Goal: Obtain resource: Download file/media

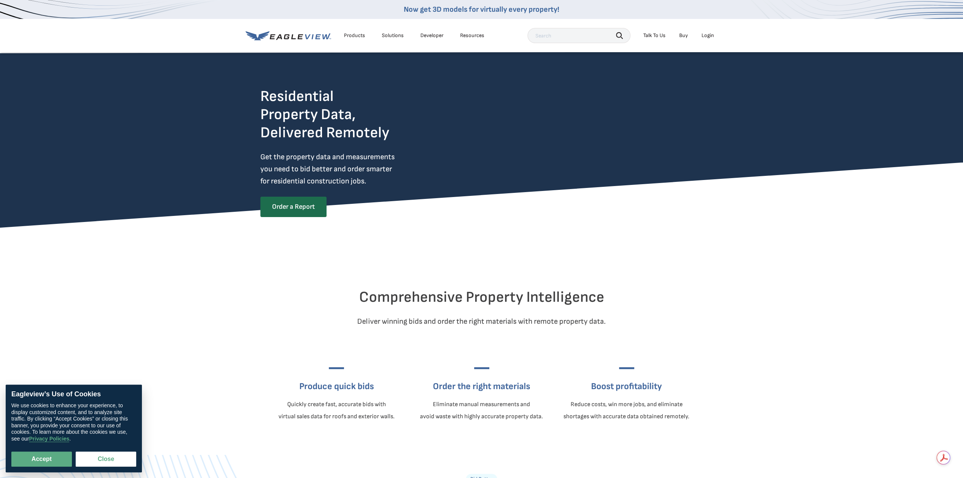
click at [705, 36] on div "Login" at bounding box center [708, 35] width 12 height 7
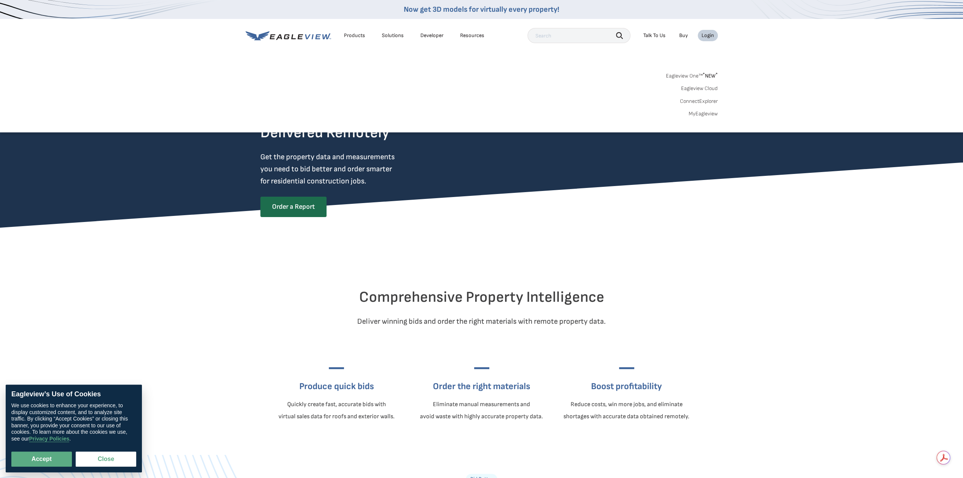
click at [707, 34] on div "Login" at bounding box center [708, 35] width 12 height 7
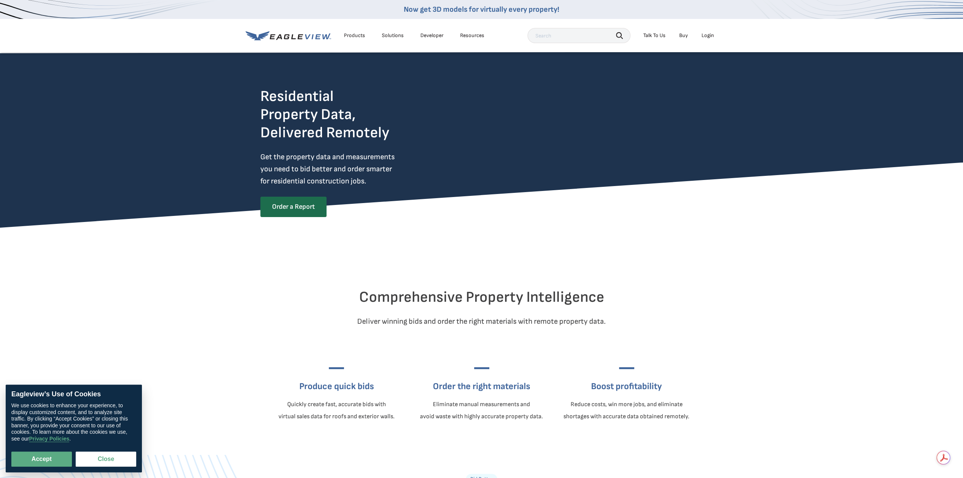
click at [707, 34] on div "Login" at bounding box center [708, 35] width 12 height 7
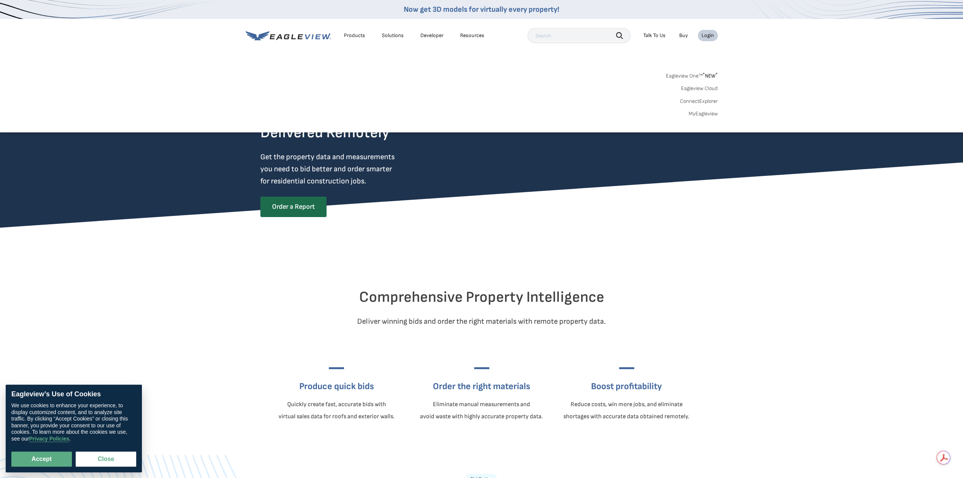
click at [704, 117] on link "MyEagleview" at bounding box center [703, 113] width 29 height 7
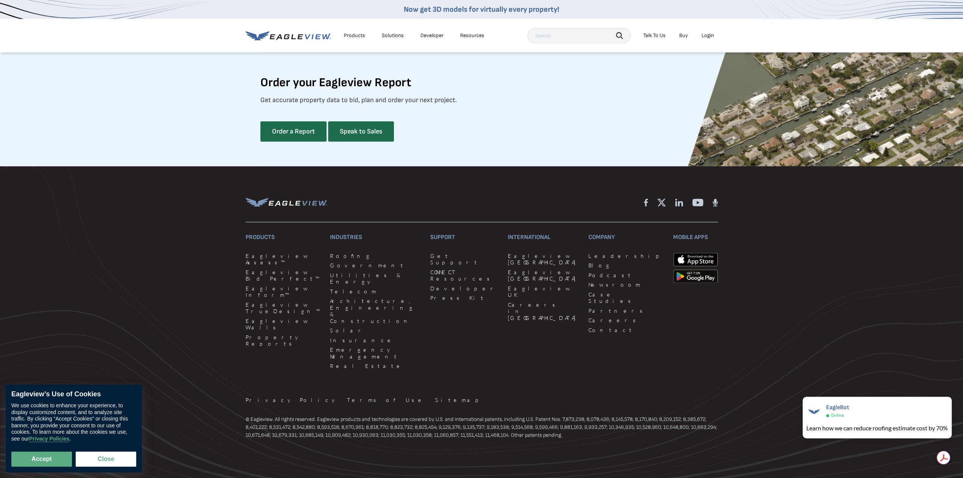
scroll to position [2004, 0]
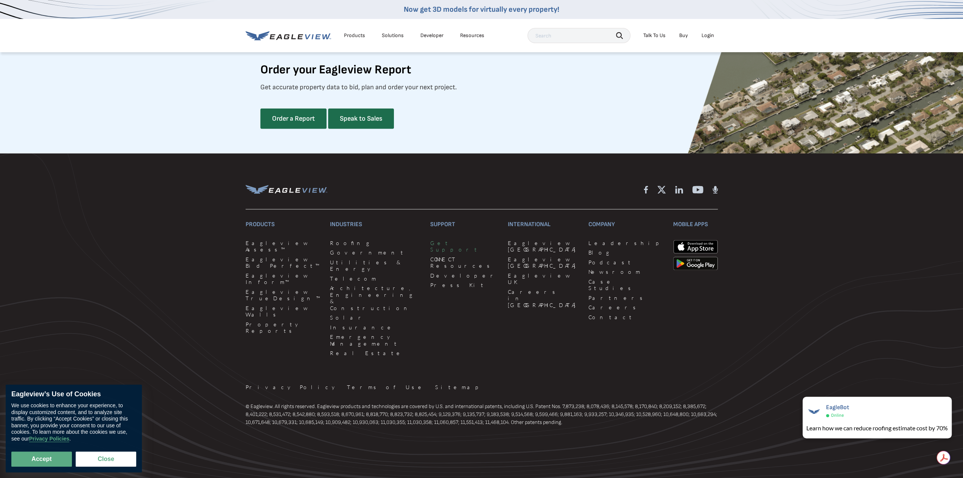
click at [430, 253] on link "Get Support" at bounding box center [464, 246] width 68 height 13
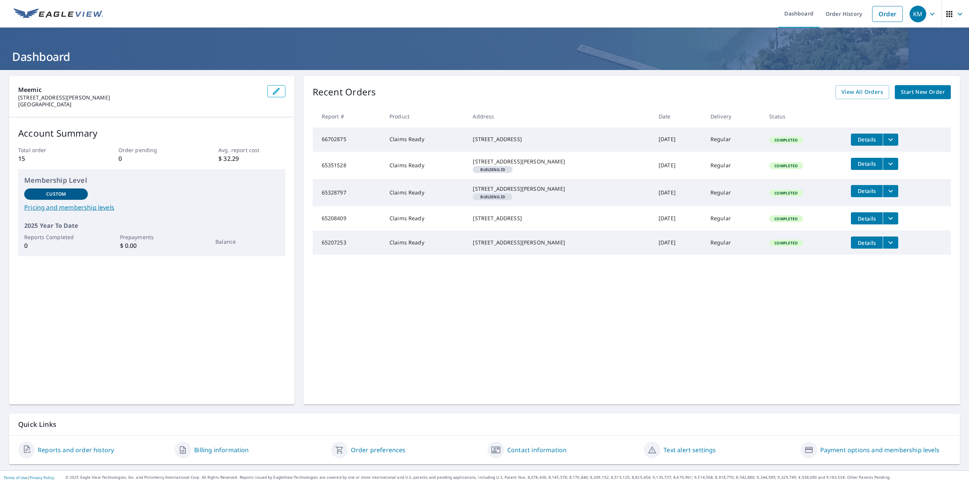
click at [886, 140] on icon "filesDropdownBtn-66702875" at bounding box center [890, 139] width 9 height 9
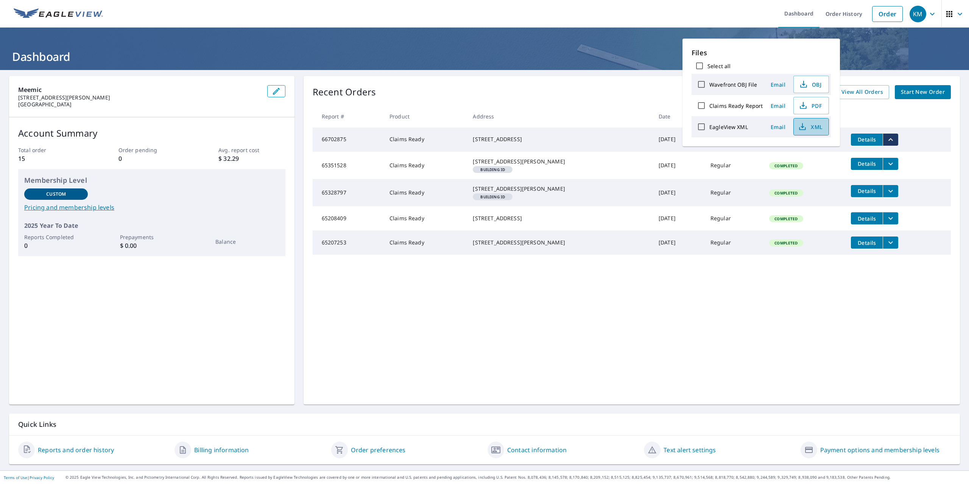
click at [807, 126] on span "XML" at bounding box center [810, 126] width 24 height 9
click at [553, 143] on div "[STREET_ADDRESS]" at bounding box center [559, 139] width 173 height 8
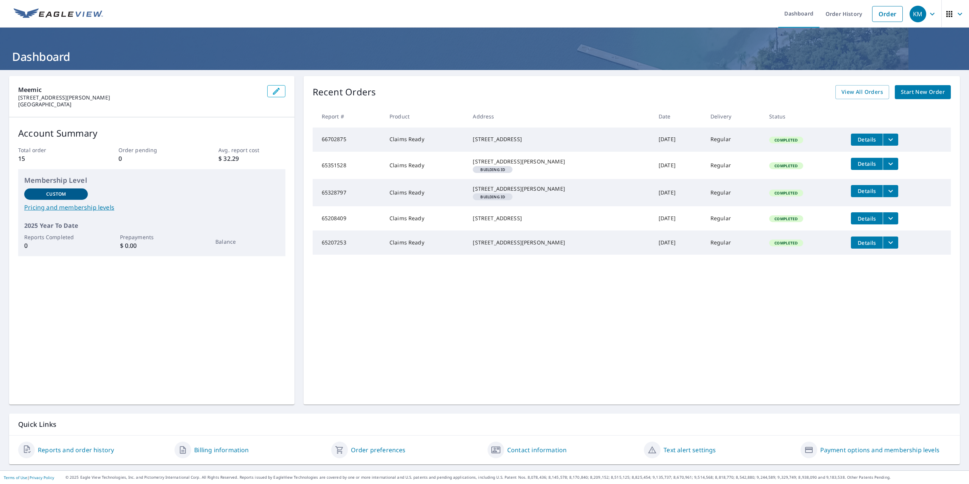
click at [855, 141] on span "Details" at bounding box center [866, 139] width 23 height 7
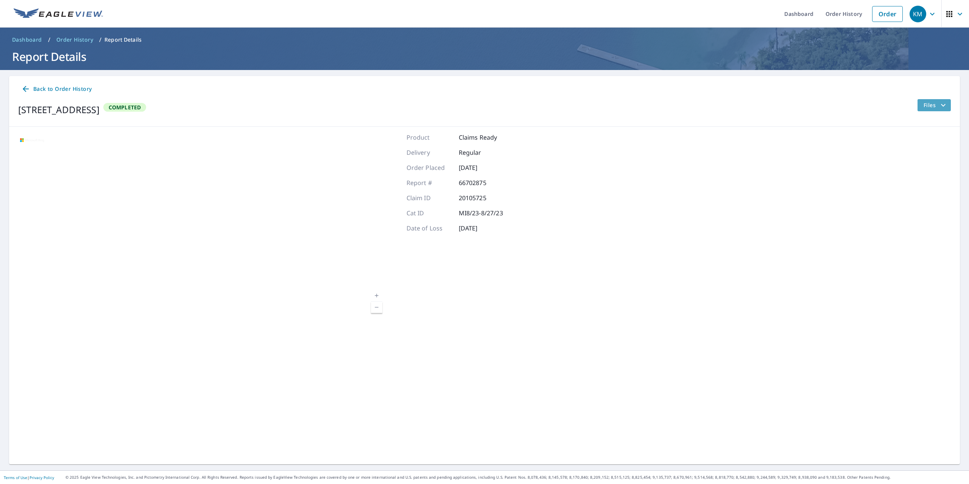
click at [926, 103] on span "Files" at bounding box center [935, 105] width 24 height 9
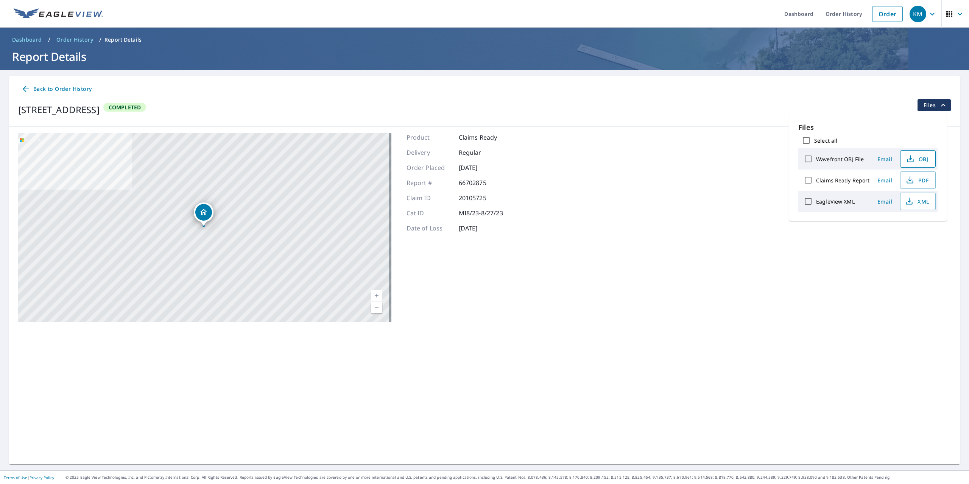
click at [918, 159] on span "OBJ" at bounding box center [917, 158] width 24 height 9
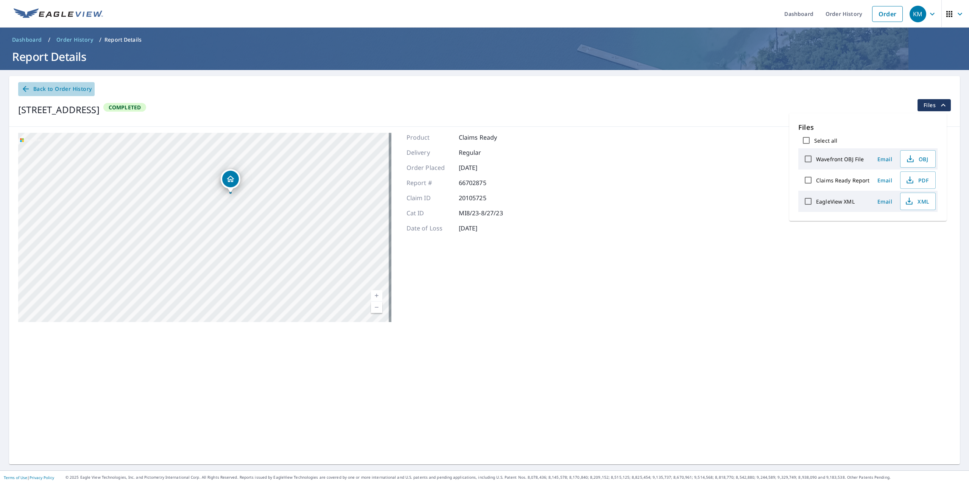
click at [62, 86] on span "Back to Order History" at bounding box center [56, 88] width 70 height 9
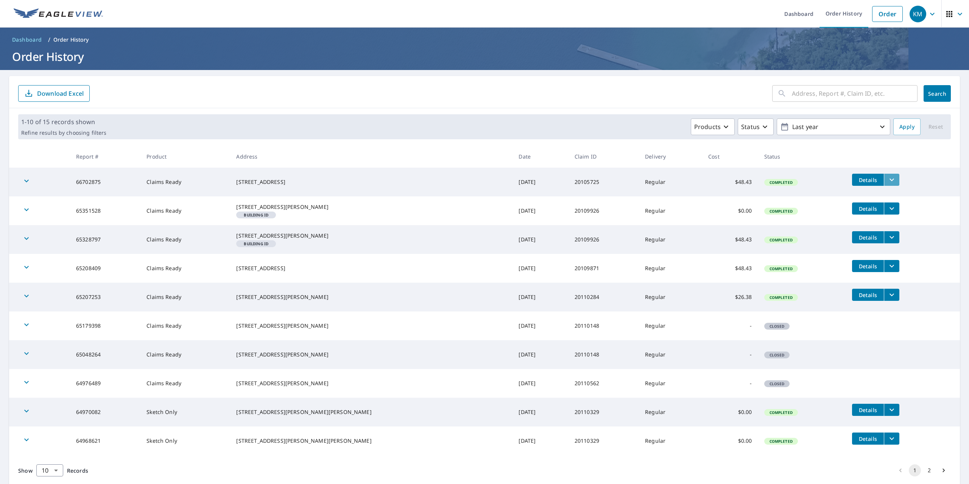
click at [887, 180] on icon "filesDropdownBtn-66702875" at bounding box center [891, 179] width 9 height 9
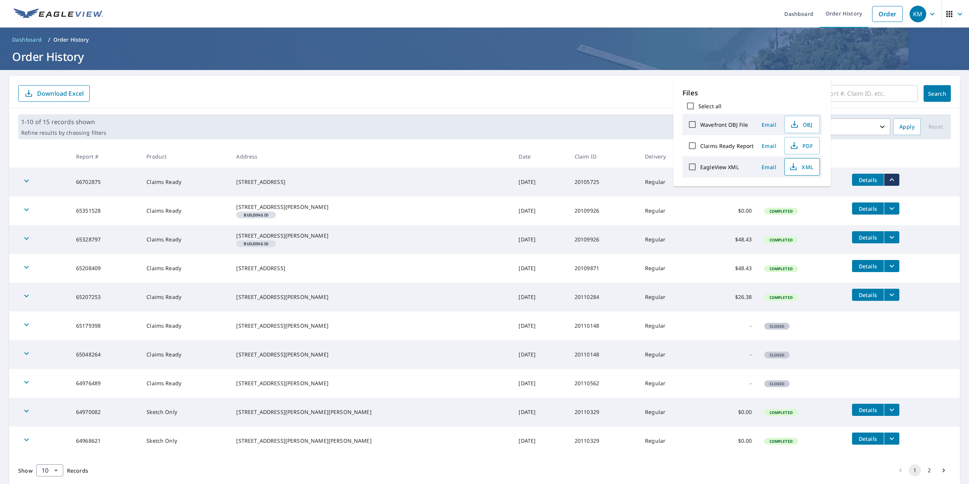
click at [806, 165] on span "XML" at bounding box center [801, 166] width 24 height 9
click at [947, 14] on icon "button" at bounding box center [948, 13] width 9 height 9
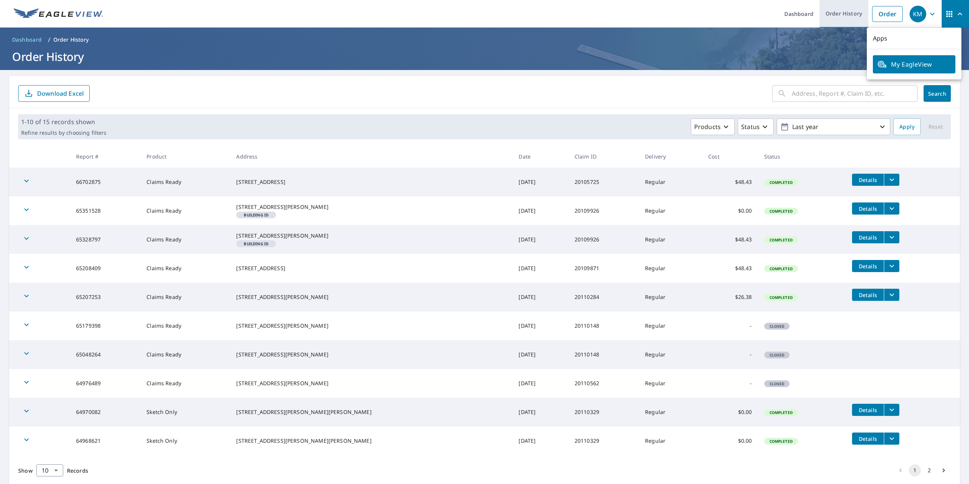
click at [850, 14] on link "Order History" at bounding box center [843, 14] width 49 height 28
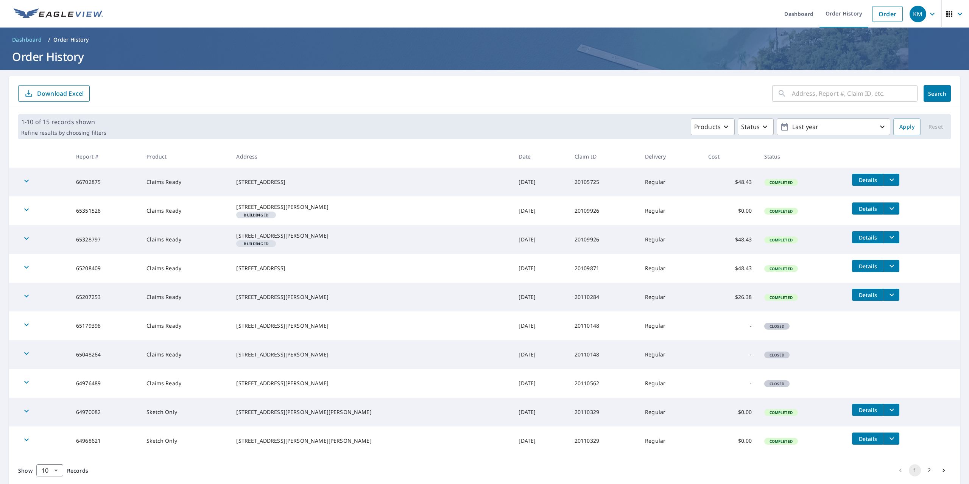
click at [856, 181] on span "Details" at bounding box center [867, 179] width 23 height 7
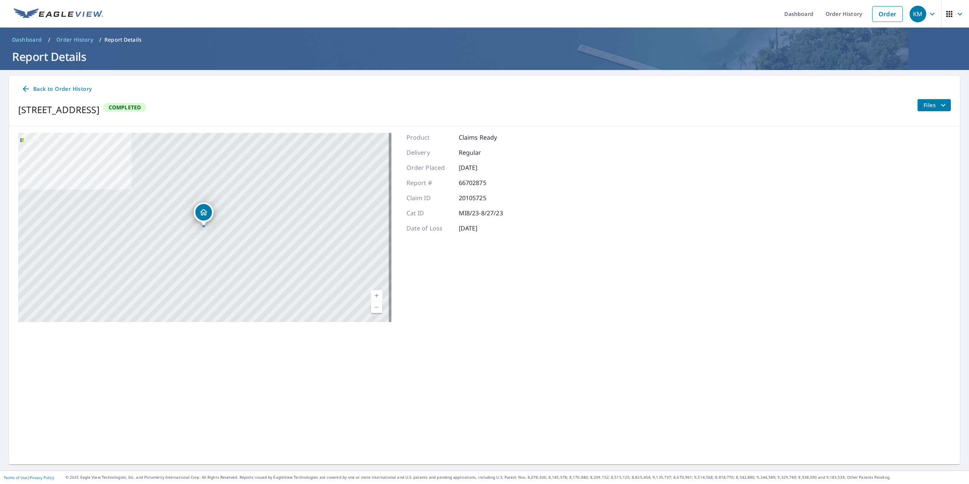
click at [38, 90] on span "Back to Order History" at bounding box center [56, 88] width 70 height 9
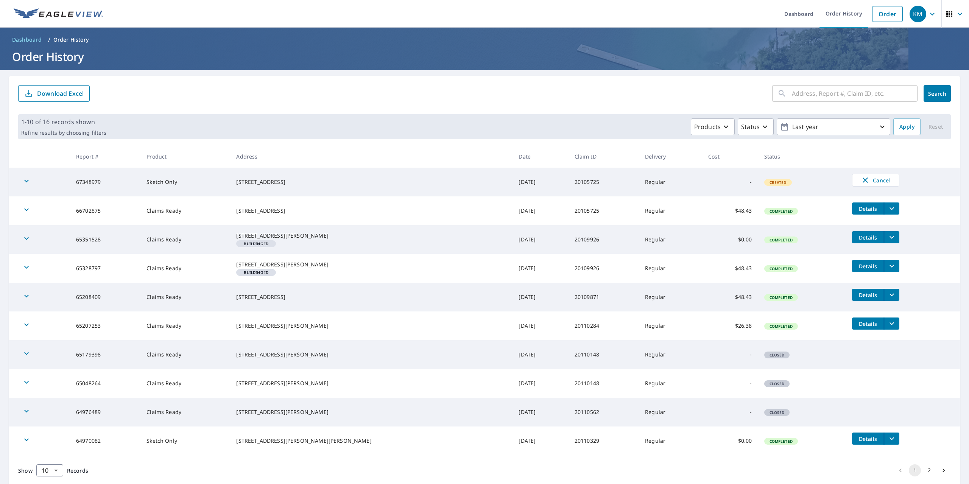
click at [884, 209] on button "filesDropdownBtn-66702875" at bounding box center [892, 208] width 16 height 12
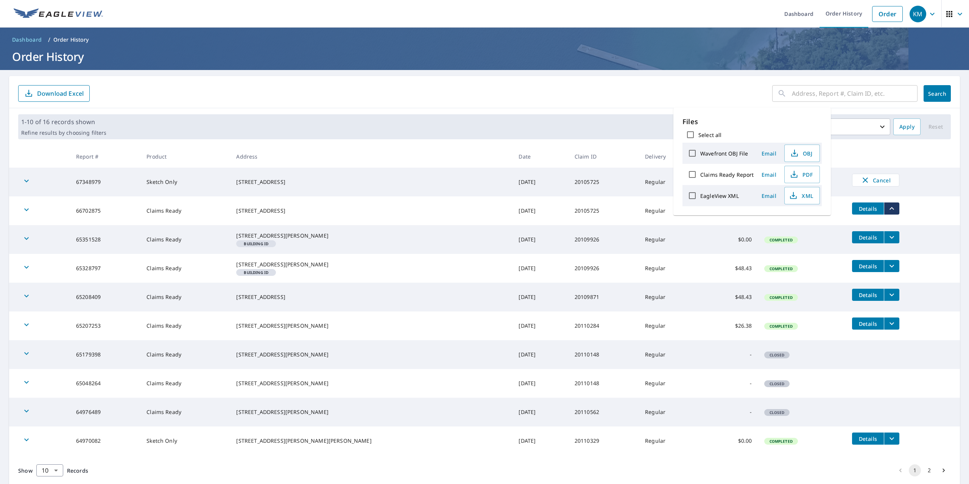
click at [884, 209] on button "filesDropdownBtn-66702875" at bounding box center [892, 208] width 16 height 12
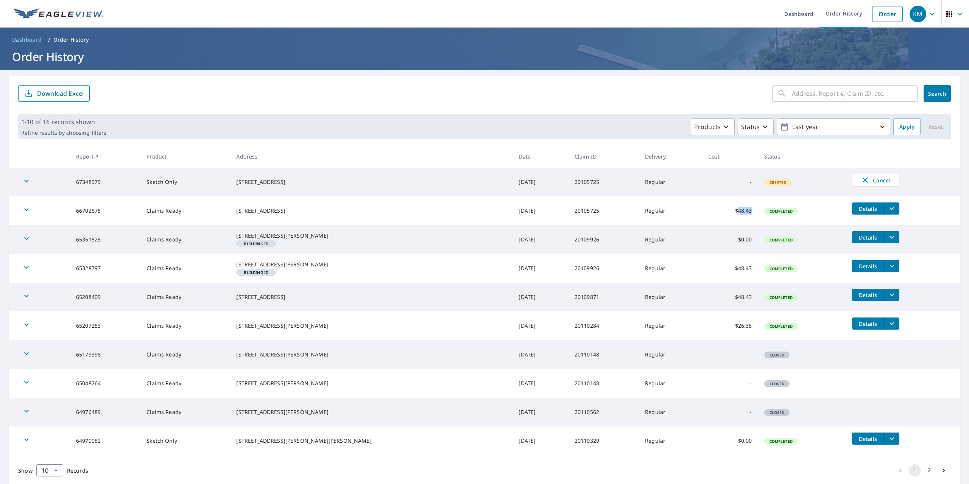
drag, startPoint x: 704, startPoint y: 210, endPoint x: 719, endPoint y: 212, distance: 14.9
click at [719, 212] on td "$48.43" at bounding box center [730, 210] width 56 height 29
click at [707, 211] on td "$48.43" at bounding box center [730, 210] width 56 height 29
drag, startPoint x: 703, startPoint y: 210, endPoint x: 719, endPoint y: 211, distance: 15.9
click at [719, 211] on td "$48.43" at bounding box center [730, 210] width 56 height 29
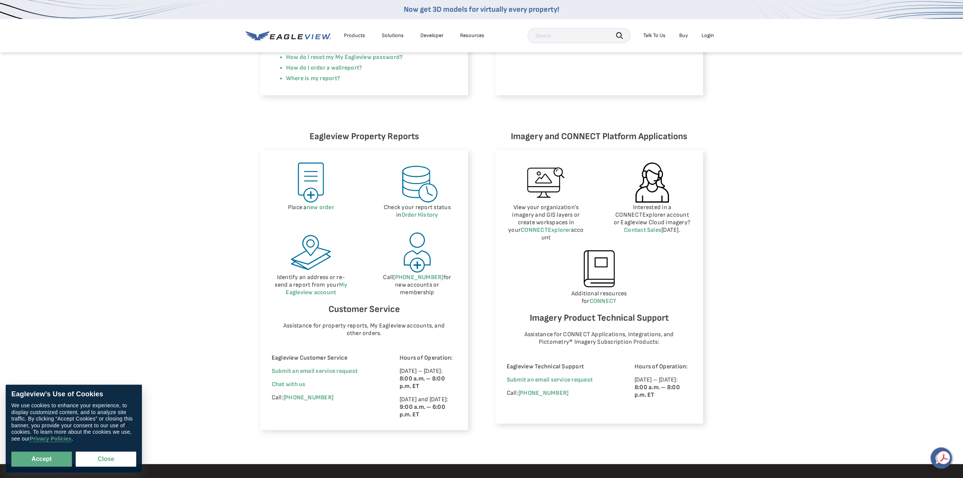
scroll to position [265, 0]
drag, startPoint x: 339, startPoint y: 397, endPoint x: 285, endPoint y: 397, distance: 54.1
click at [285, 397] on p "Call: (866) 659-8439" at bounding box center [325, 398] width 107 height 8
copy link "(866) 659-8439"
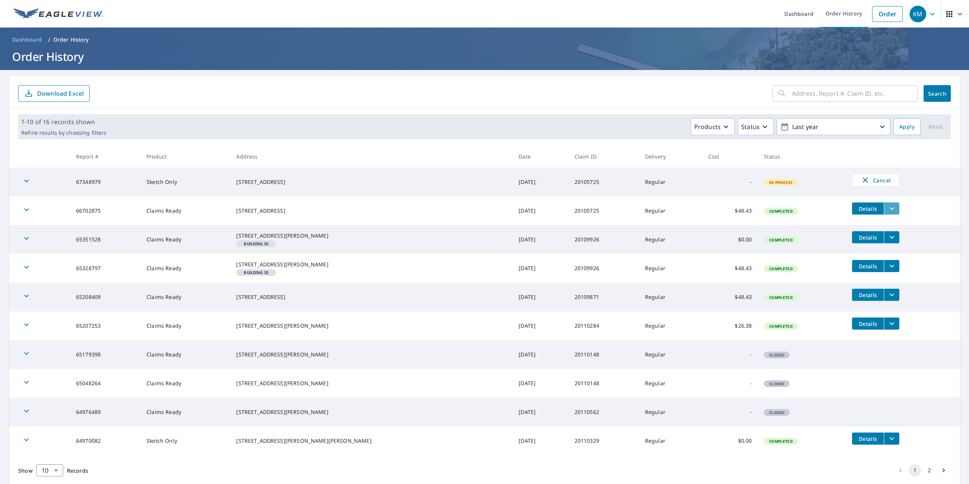
click at [887, 205] on icon "filesDropdownBtn-66702875" at bounding box center [891, 208] width 9 height 9
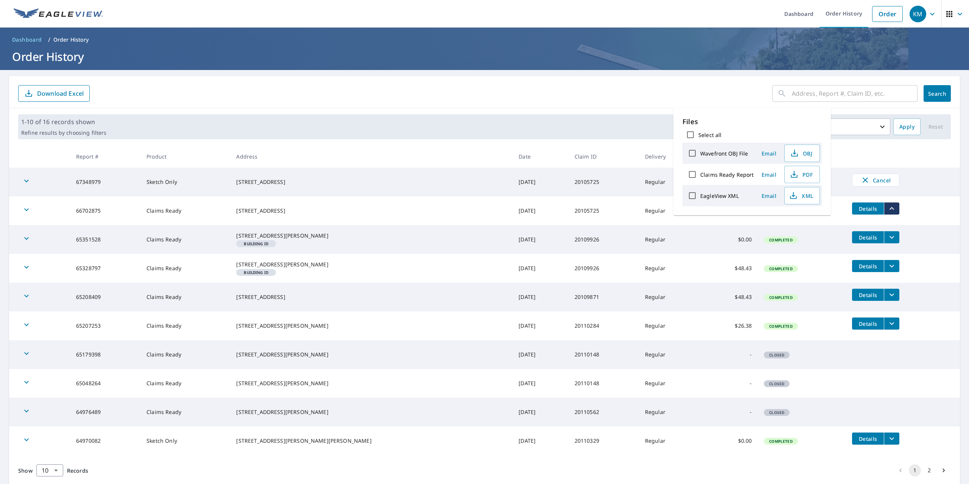
click at [887, 206] on icon "filesDropdownBtn-66702875" at bounding box center [891, 208] width 9 height 9
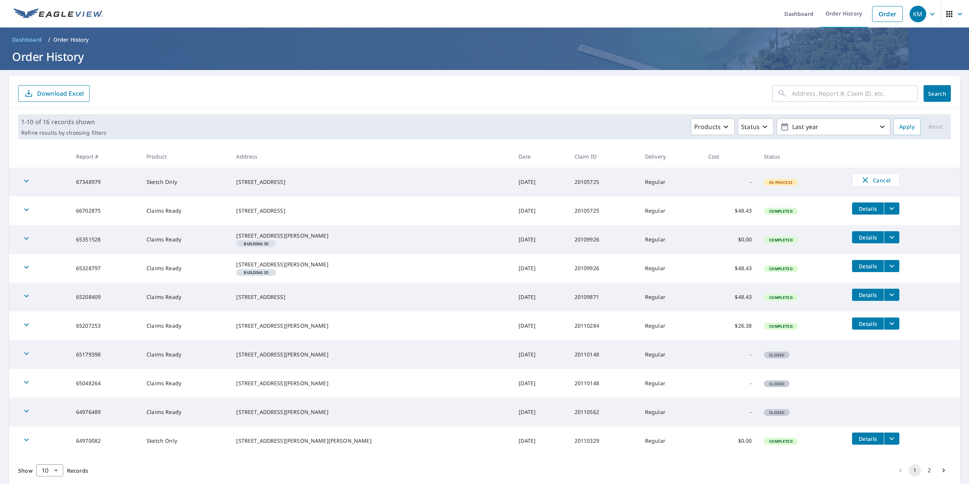
click at [887, 206] on icon "filesDropdownBtn-66702875" at bounding box center [891, 208] width 9 height 9
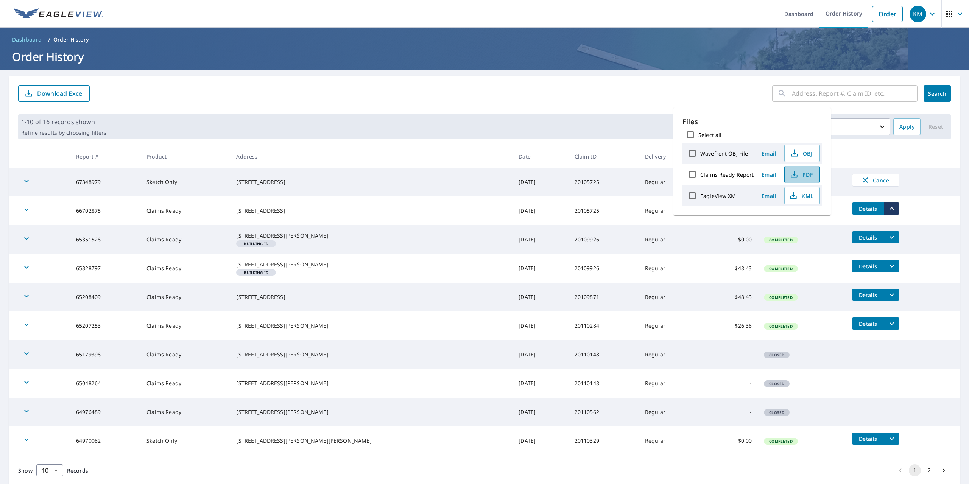
click at [807, 175] on span "PDF" at bounding box center [801, 174] width 24 height 9
